Goal: Find contact information: Find contact information

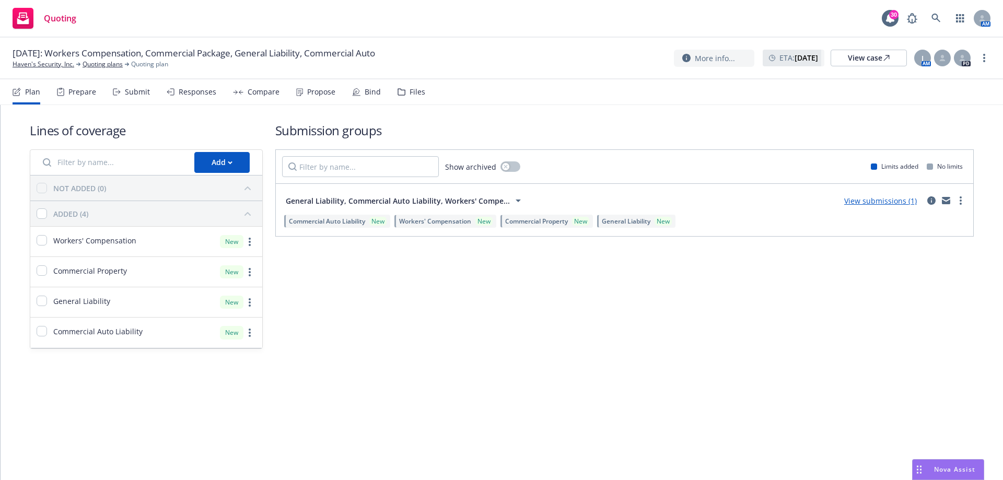
click at [326, 92] on div "Propose" at bounding box center [321, 92] width 28 height 8
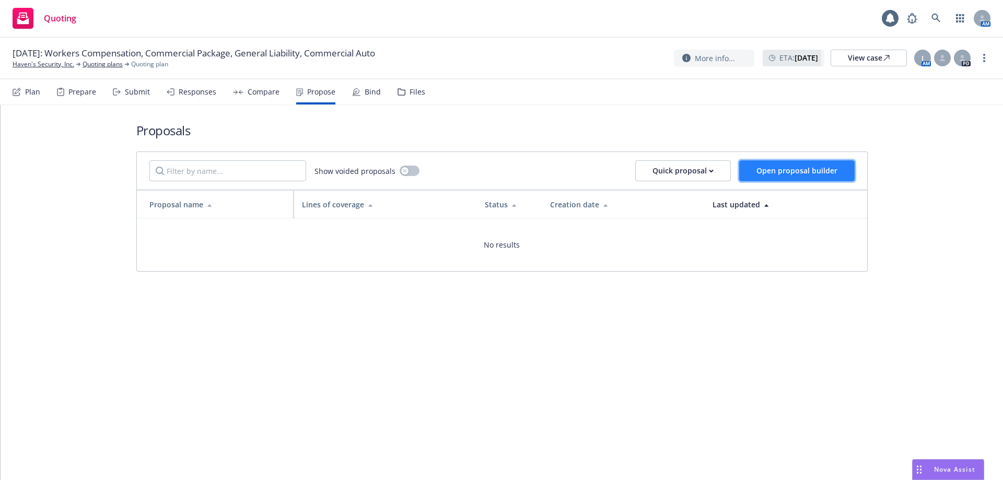
click at [779, 177] on button "Open proposal builder" at bounding box center [796, 170] width 115 height 21
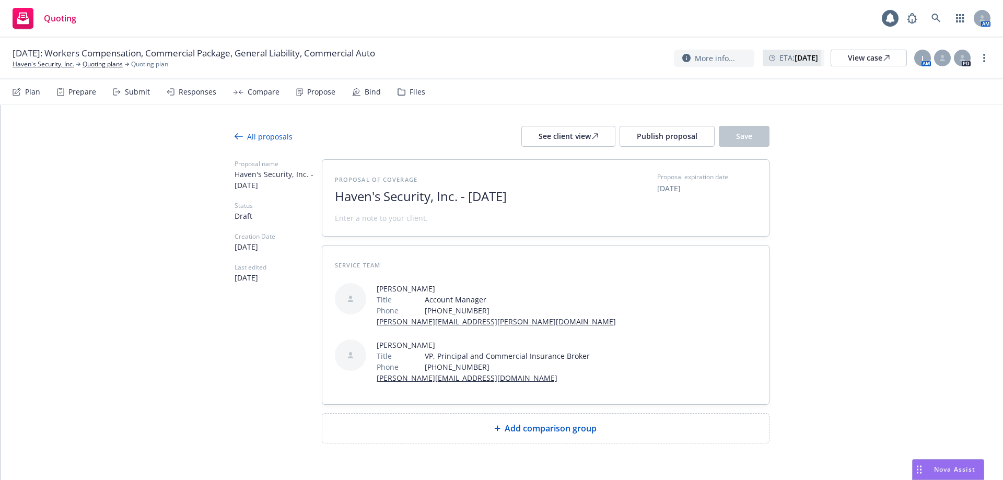
click at [200, 96] on div "Responses" at bounding box center [198, 92] width 38 height 8
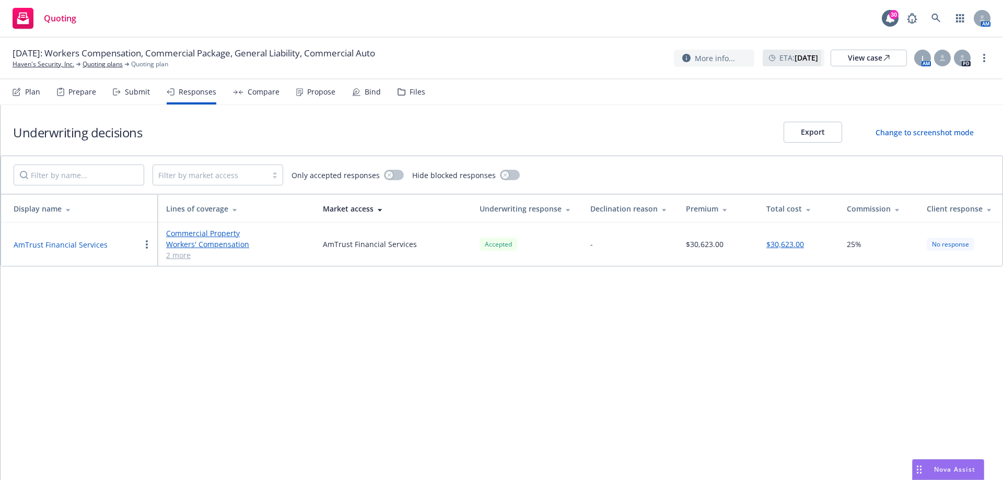
click at [311, 91] on div "Propose" at bounding box center [321, 92] width 28 height 8
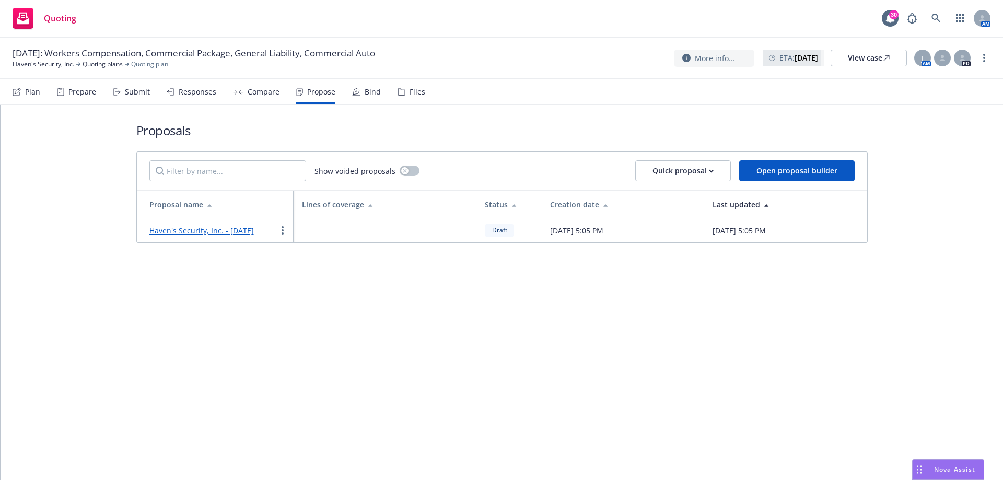
click at [243, 231] on link "Haven's Security, Inc. - [DATE]" at bounding box center [201, 231] width 105 height 10
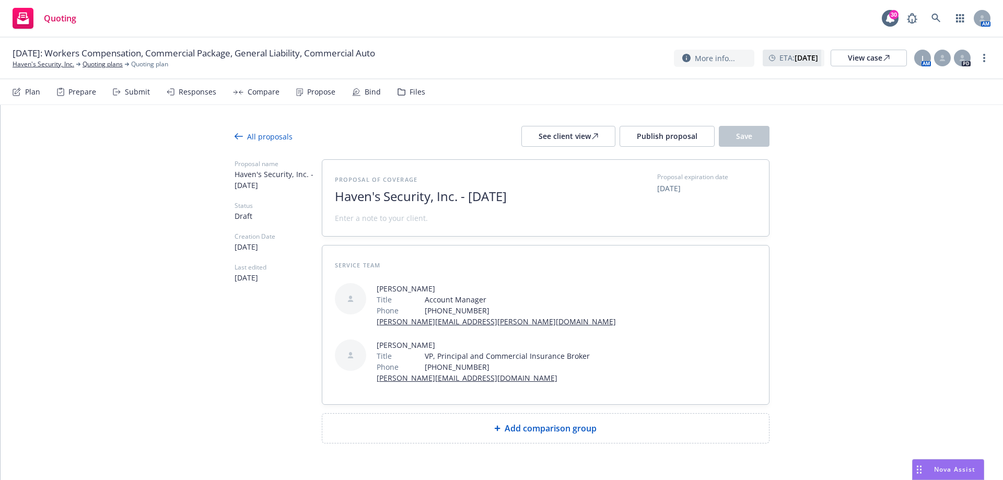
click at [274, 140] on div "All proposals" at bounding box center [264, 136] width 58 height 11
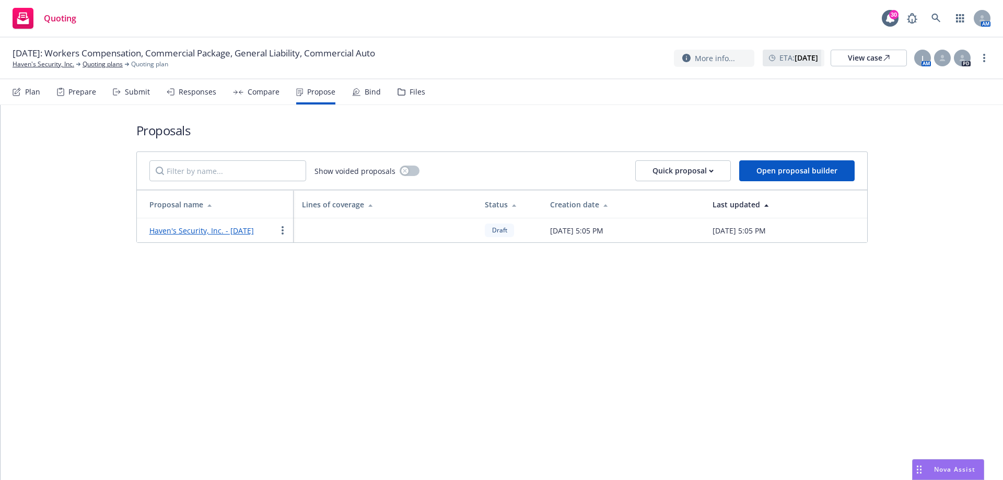
click at [233, 231] on link "Haven's Security, Inc. - [DATE]" at bounding box center [201, 231] width 105 height 10
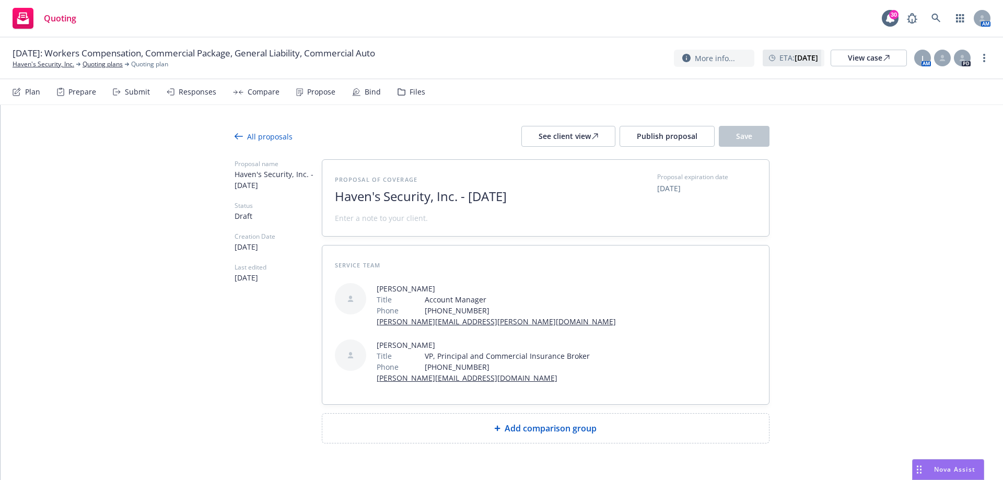
click at [243, 131] on div "All proposals See client view Publish proposal Save" at bounding box center [502, 136] width 535 height 21
click at [245, 133] on div "All proposals" at bounding box center [264, 136] width 58 height 11
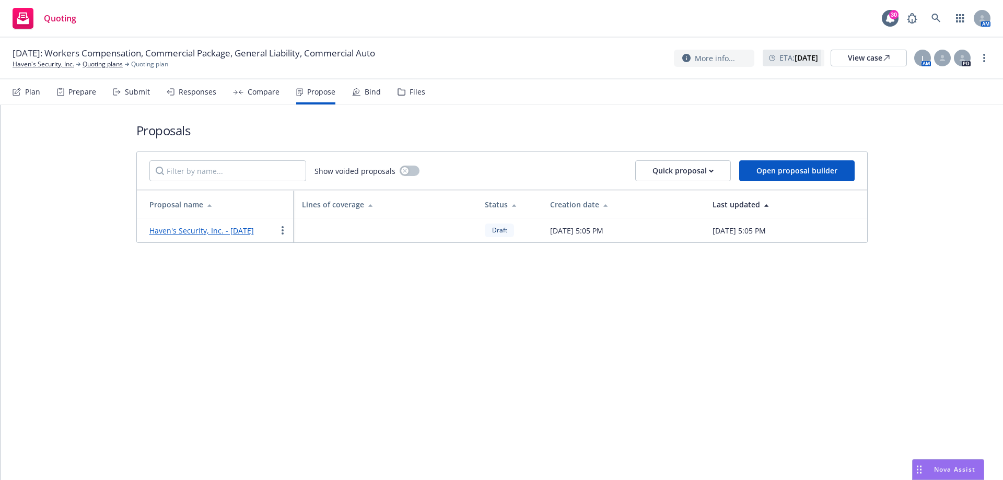
click at [445, 347] on div "Proposals Show voided proposals Quick proposal Open proposal builder Proposal n…" at bounding box center [502, 292] width 1003 height 375
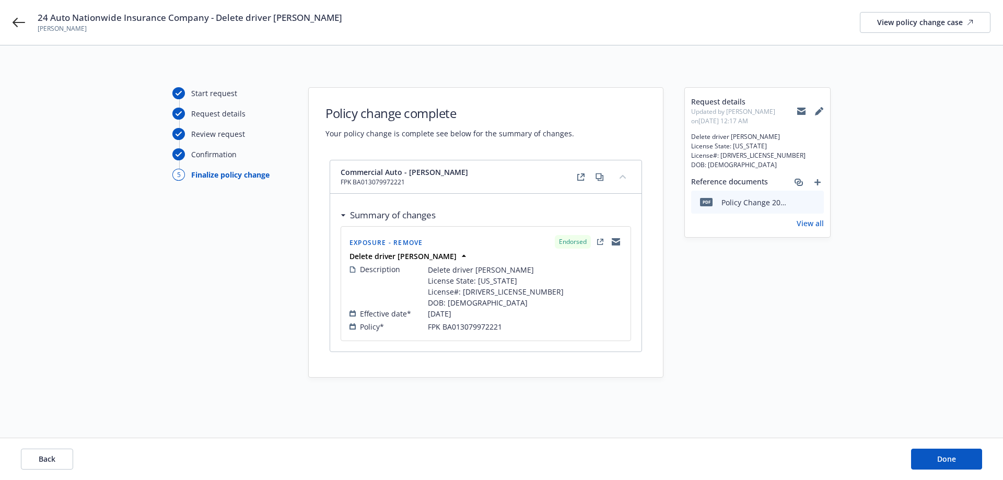
click at [802, 114] on icon at bounding box center [801, 112] width 8 height 5
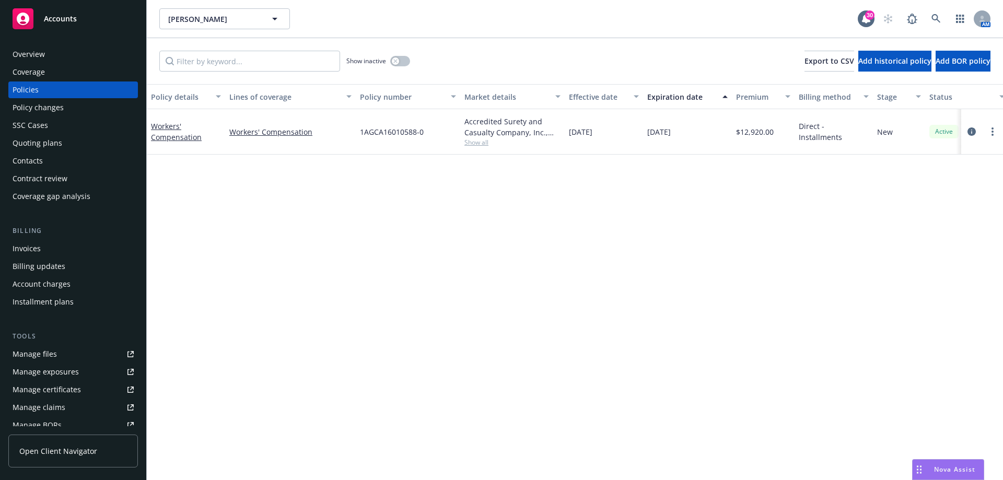
click at [57, 159] on div "Contacts" at bounding box center [73, 161] width 121 height 17
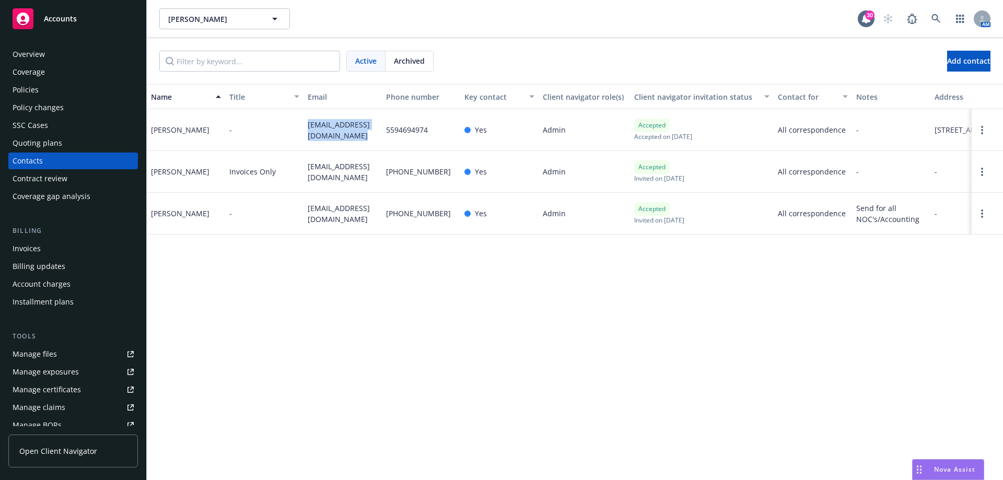
drag, startPoint x: 347, startPoint y: 137, endPoint x: 308, endPoint y: 126, distance: 40.8
click at [308, 126] on span "cwhiteriverdairy@hotmail.com" at bounding box center [343, 130] width 70 height 22
drag, startPoint x: 352, startPoint y: 310, endPoint x: 357, endPoint y: 308, distance: 5.6
click at [352, 310] on div "Name Title Email Phone number Key contact Client navigator role(s) Client navig…" at bounding box center [575, 282] width 856 height 396
click at [356, 156] on div "whiteriversousa@gmail.com" at bounding box center [343, 172] width 78 height 42
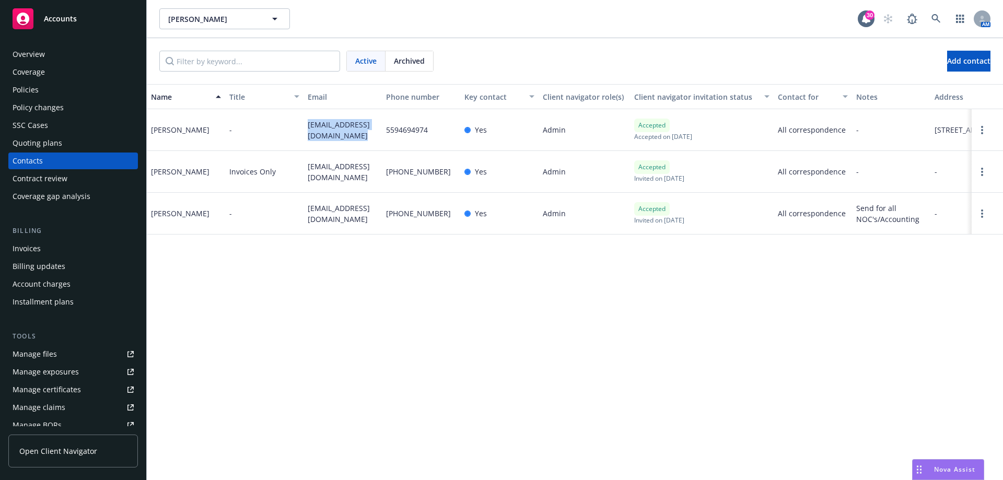
drag, startPoint x: 348, startPoint y: 133, endPoint x: 302, endPoint y: 121, distance: 47.5
click at [302, 121] on div "Carl Sousa - cwhiteriverdairy@hotmail.com 5594694974 Yes Admin Accepted Accepte…" at bounding box center [575, 130] width 856 height 42
copy div "cwhiteriverdairy@hotmail.com"
drag, startPoint x: 340, startPoint y: 221, endPoint x: 299, endPoint y: 206, distance: 44.0
click at [299, 206] on div "Christine Sousa - christinescattleco@gmail.com 559-220-0429 Yes Admin Accepted …" at bounding box center [575, 214] width 856 height 42
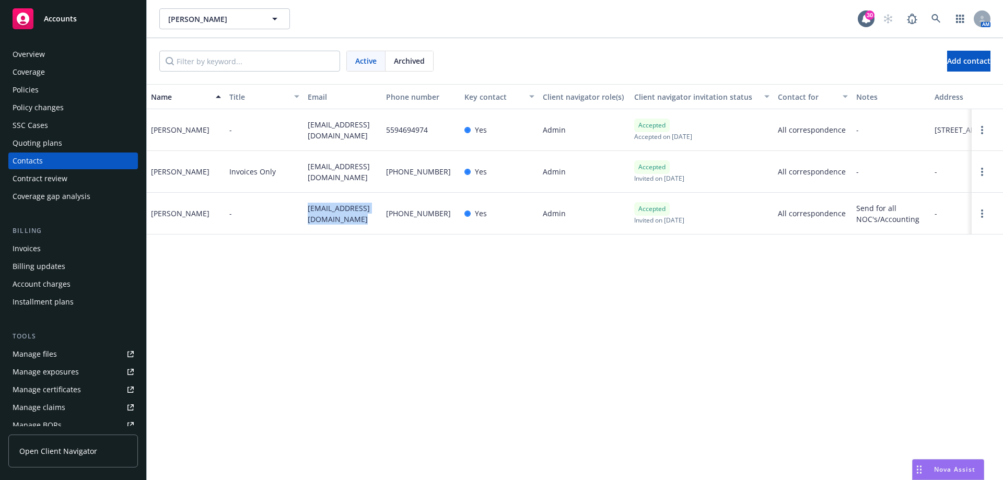
copy div "christinescattleco@gmail.com"
